Goal: Task Accomplishment & Management: Manage account settings

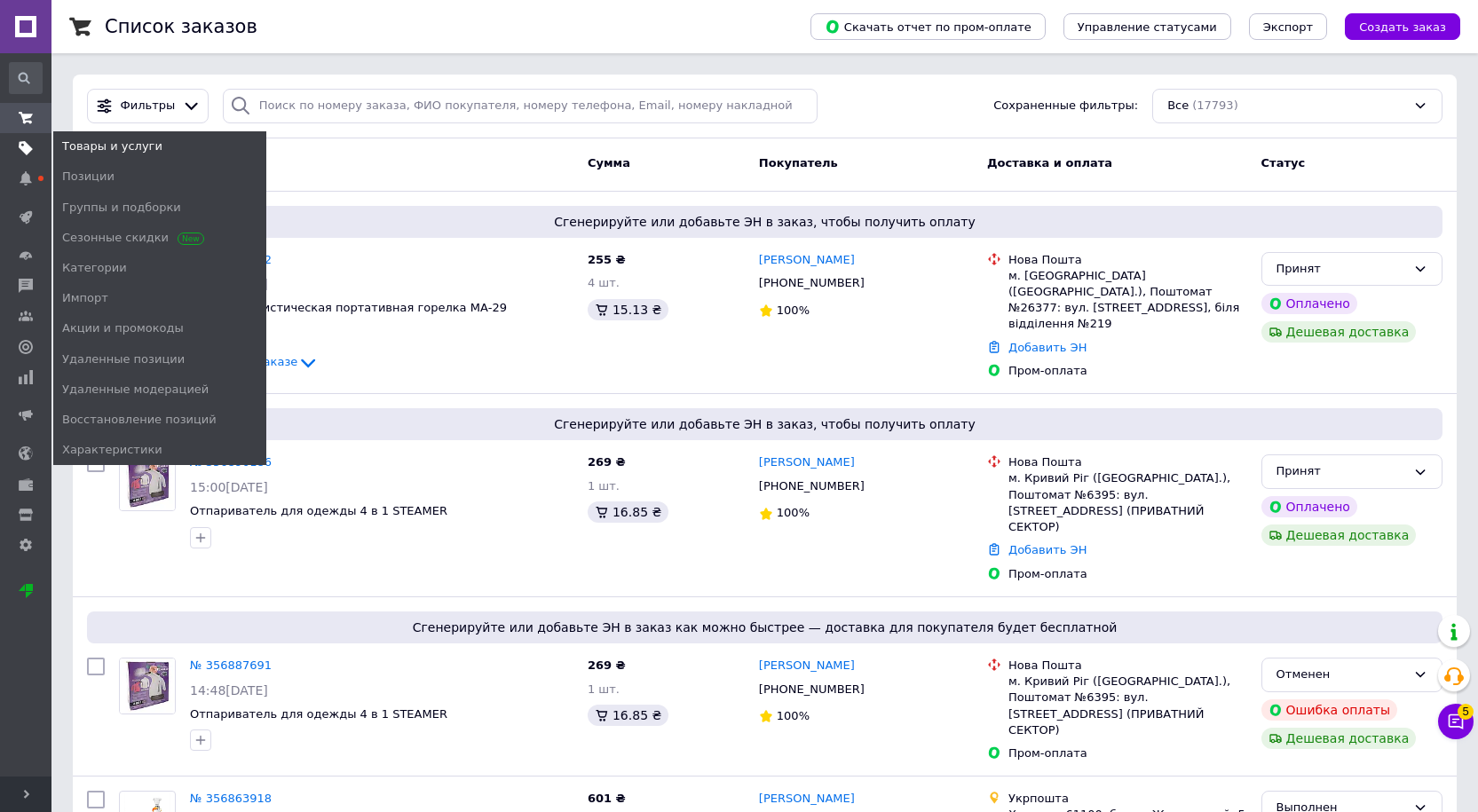
click at [28, 145] on use at bounding box center [26, 148] width 14 height 14
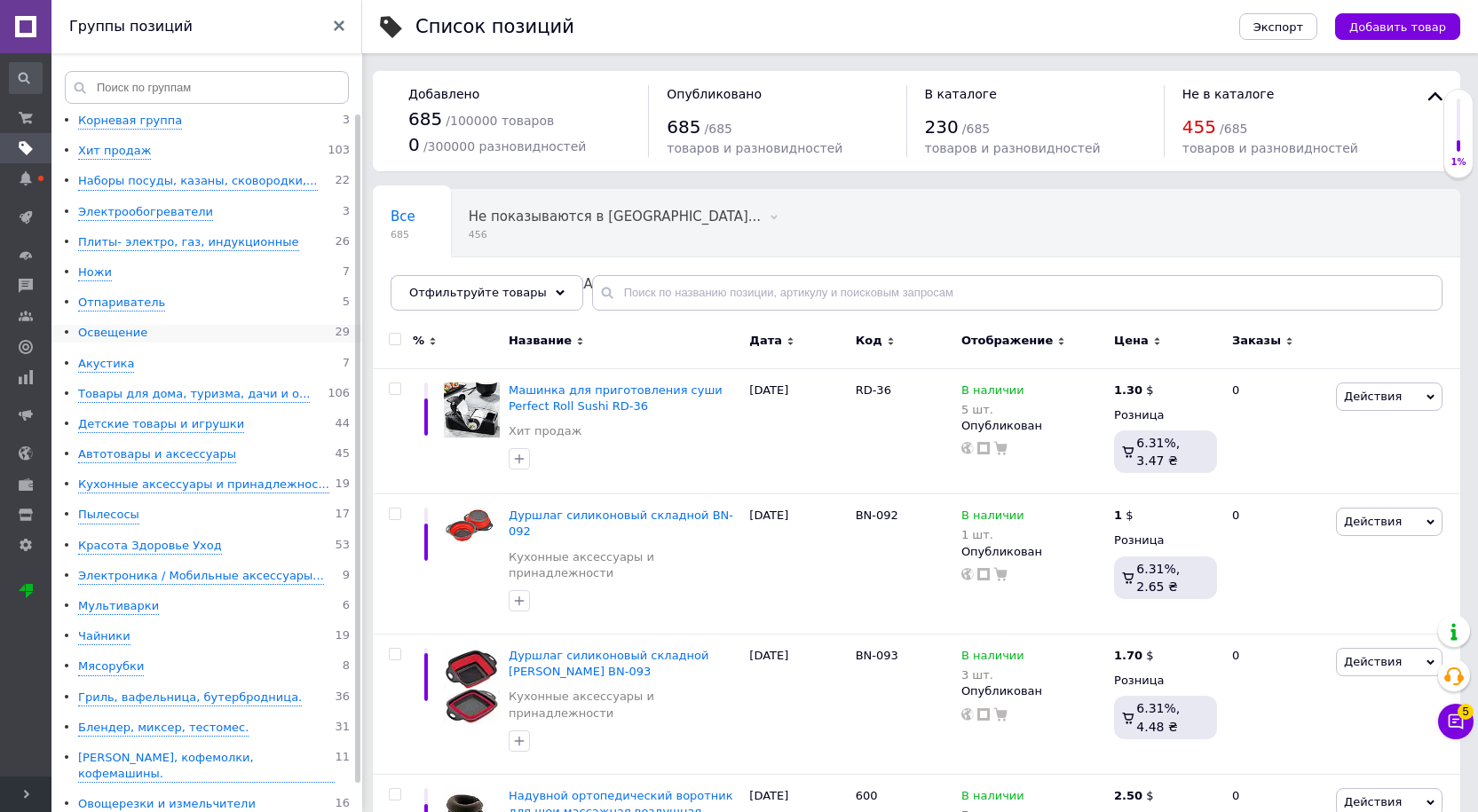
click at [104, 332] on div "Освещение" at bounding box center [112, 332] width 69 height 17
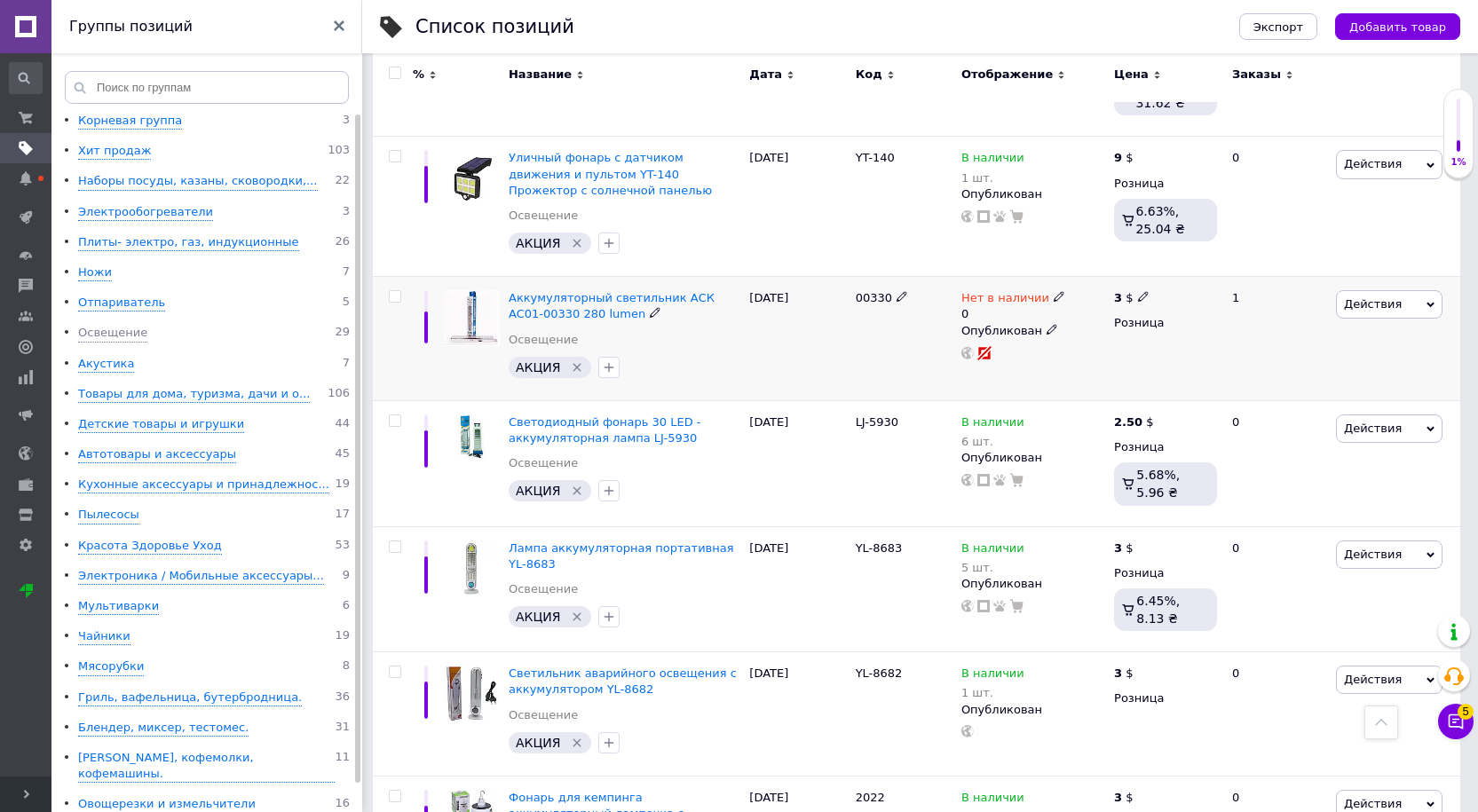
scroll to position [2145, 0]
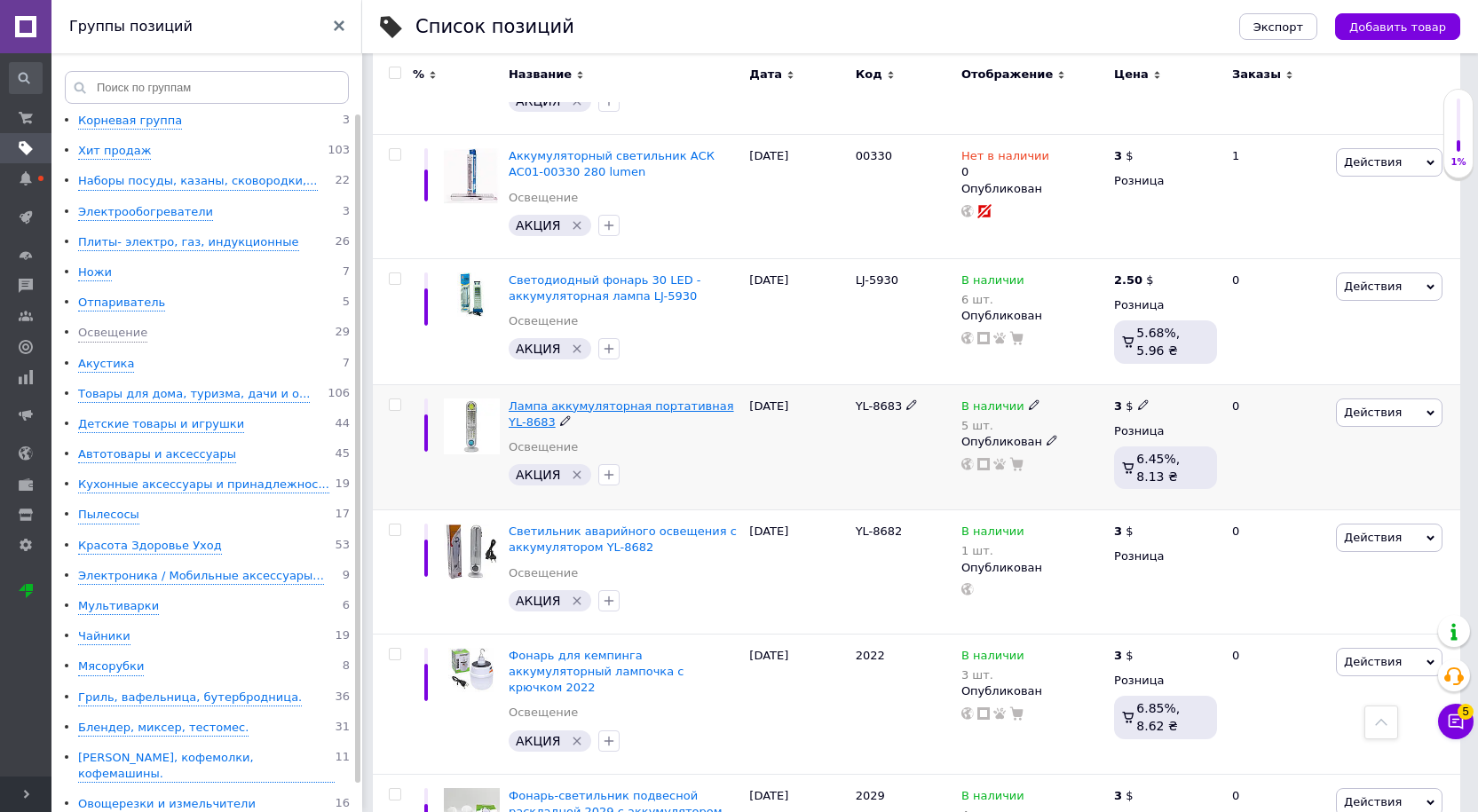
click at [545, 400] on span "Лампа аккумуляторная портативная YL-8683" at bounding box center [622, 414] width 226 height 30
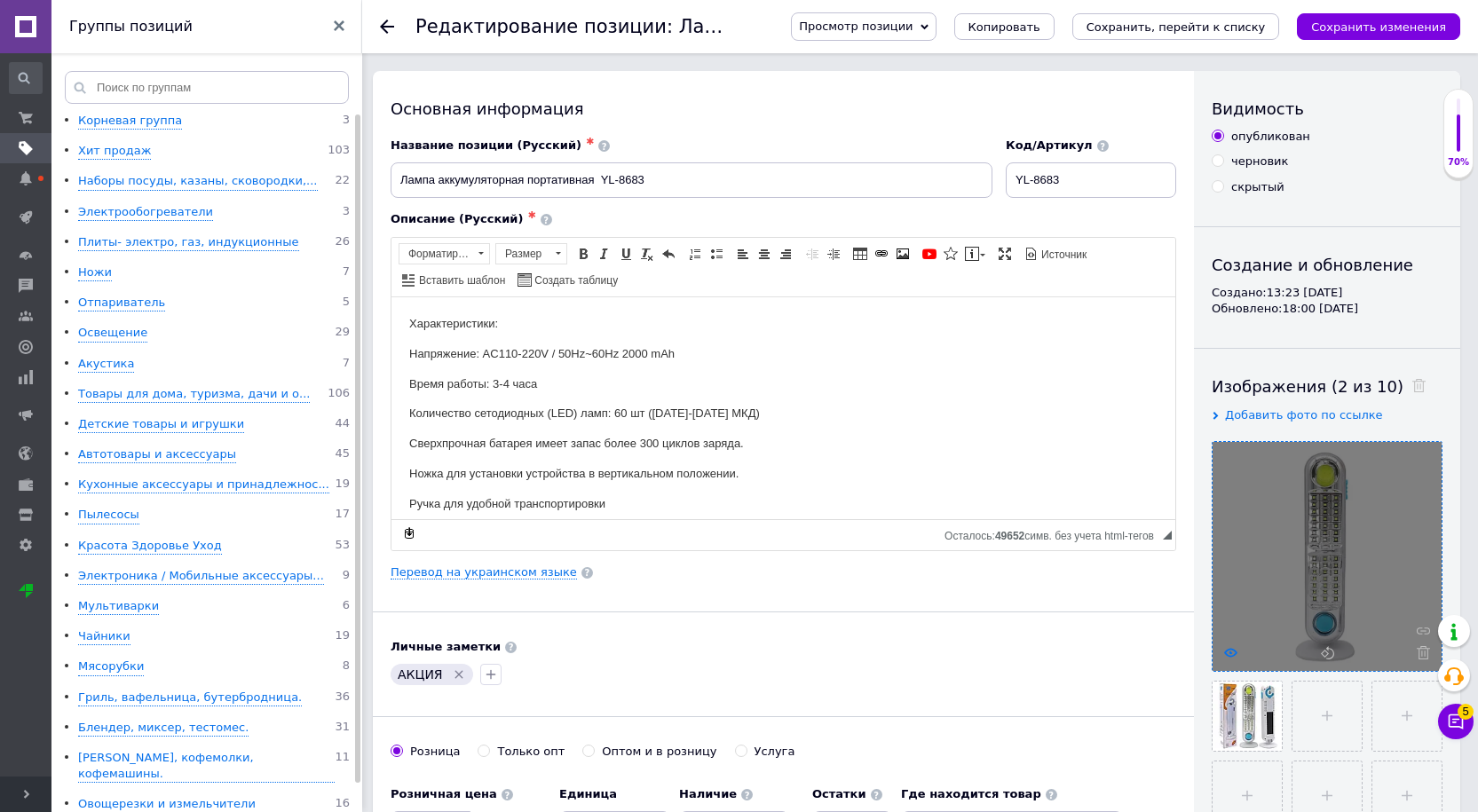
click at [1229, 653] on use at bounding box center [1230, 652] width 13 height 9
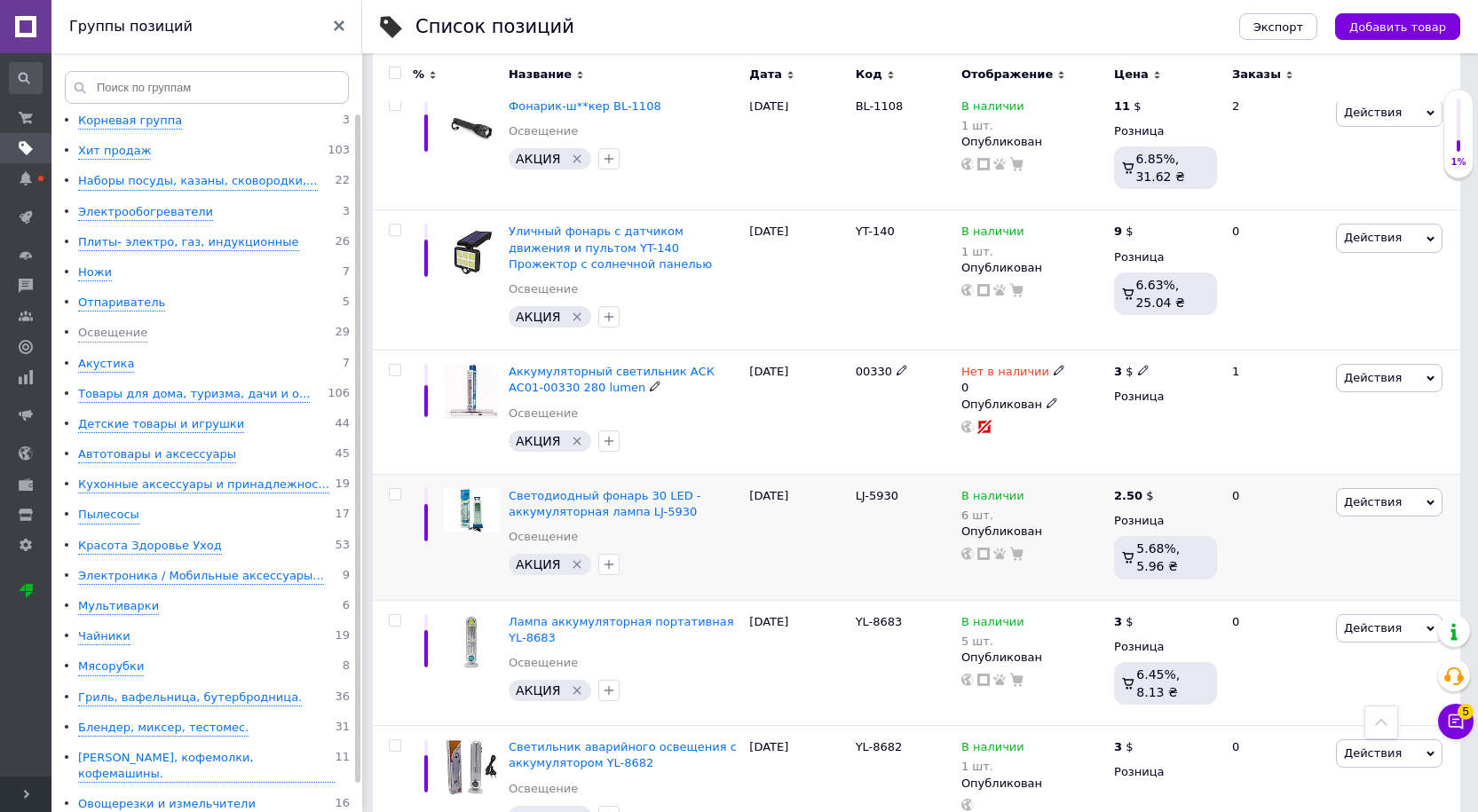
scroll to position [1953, 0]
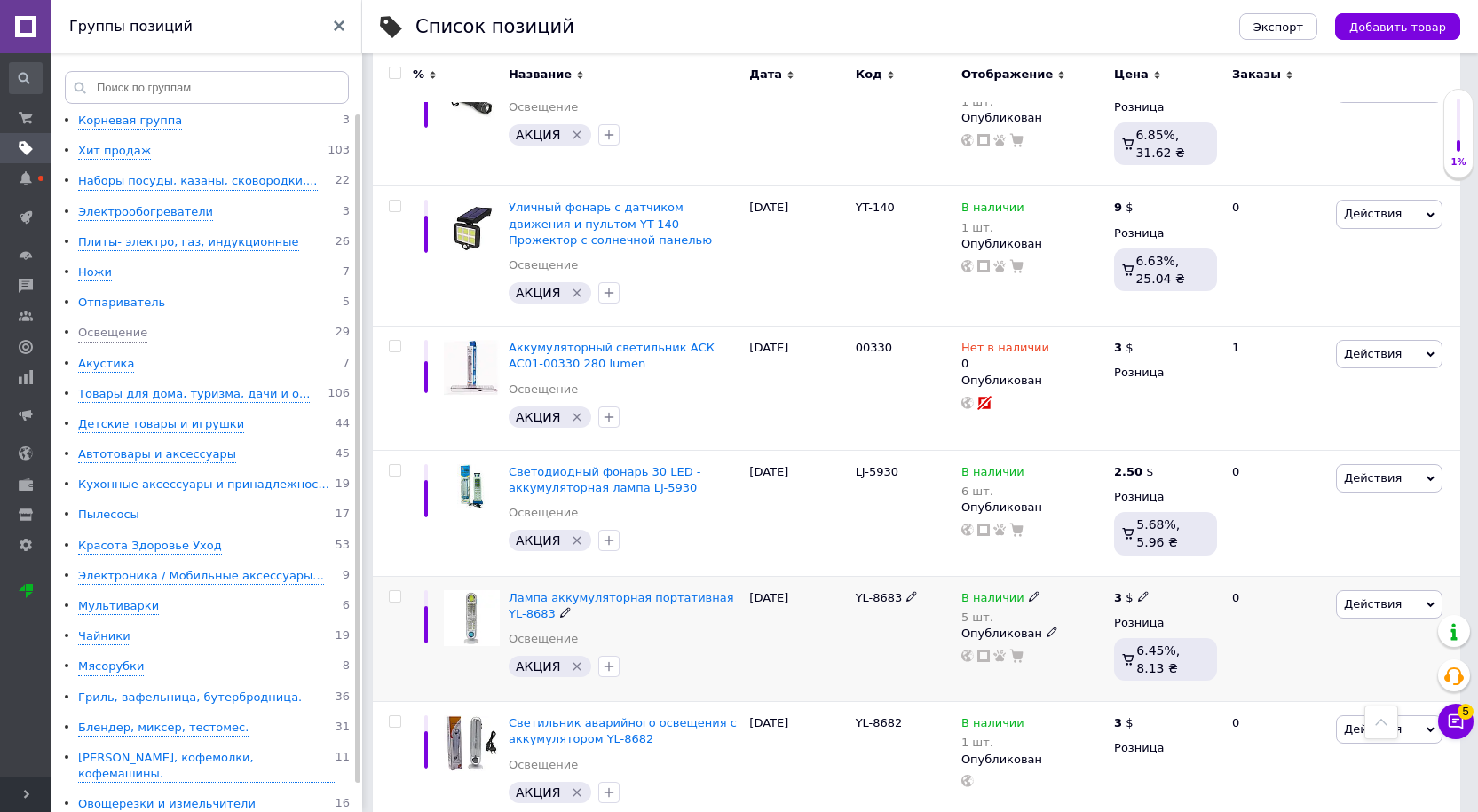
click at [914, 581] on div "YL-8683" at bounding box center [904, 639] width 106 height 126
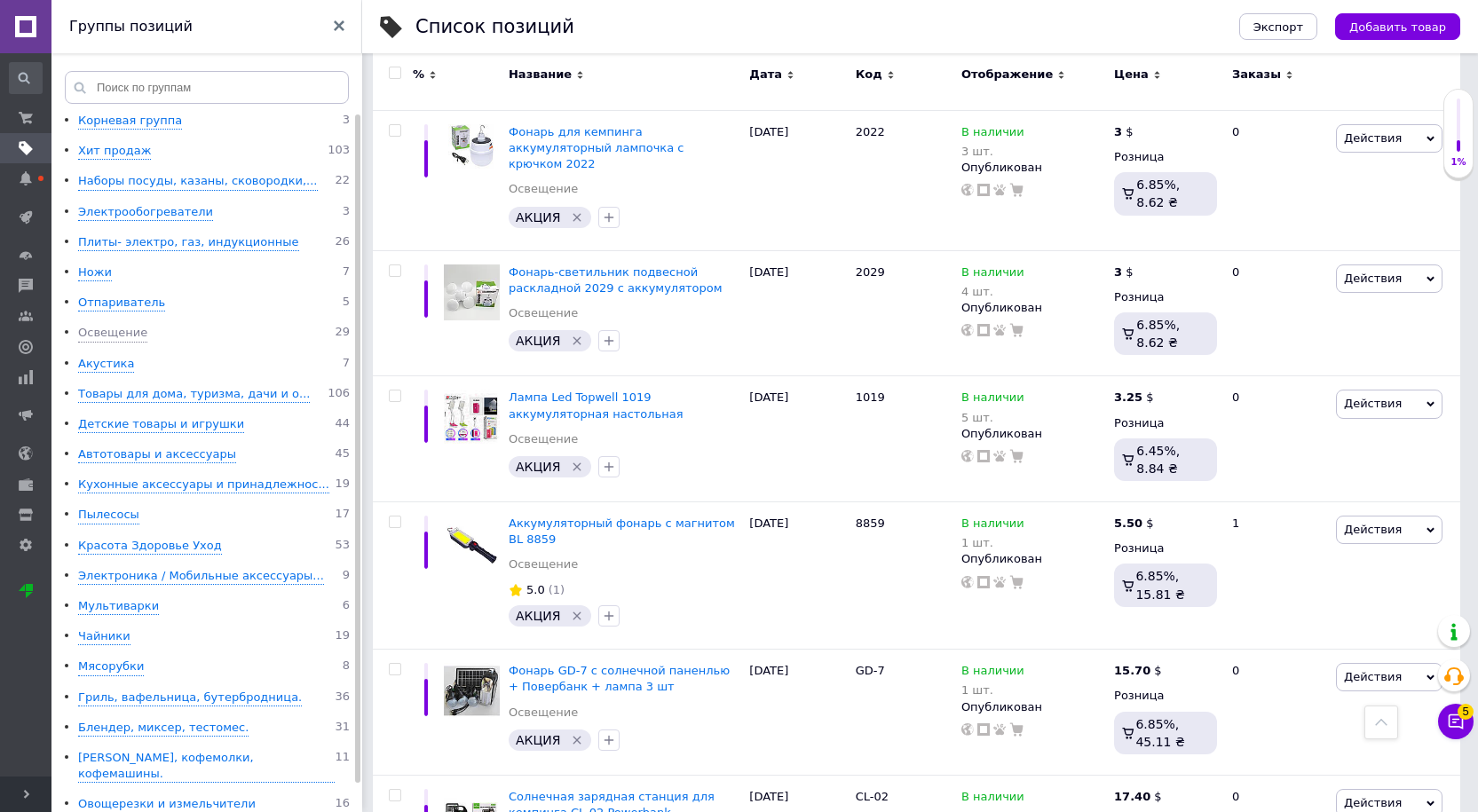
scroll to position [2752, 0]
